Goal: Transaction & Acquisition: Book appointment/travel/reservation

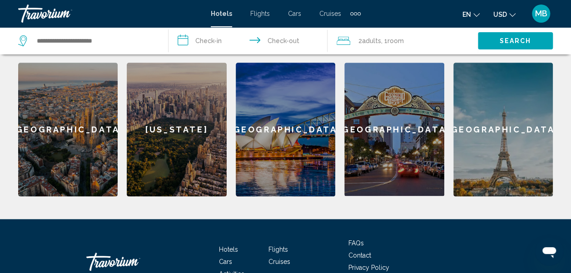
scroll to position [394, 0]
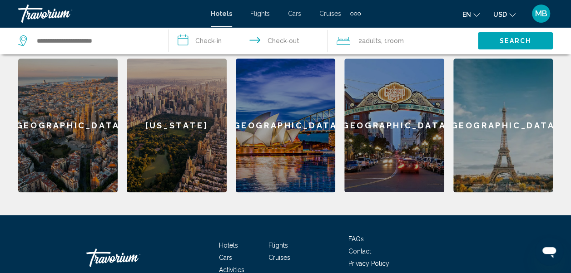
click at [45, 118] on div "[GEOGRAPHIC_DATA]" at bounding box center [67, 126] width 99 height 134
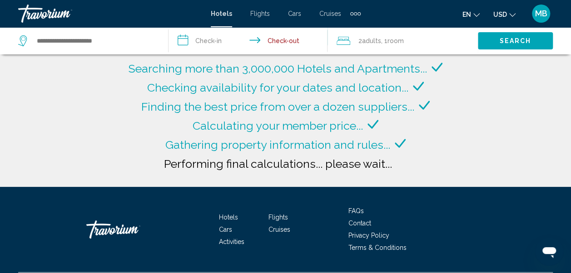
type input "**********"
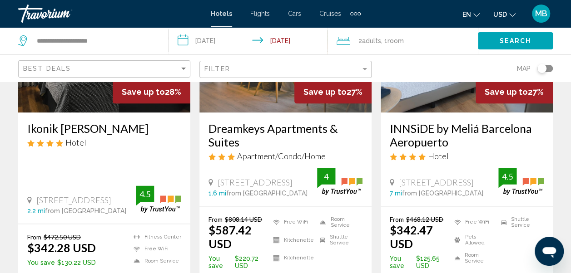
scroll to position [484, 0]
